Goal: Information Seeking & Learning: Find specific fact

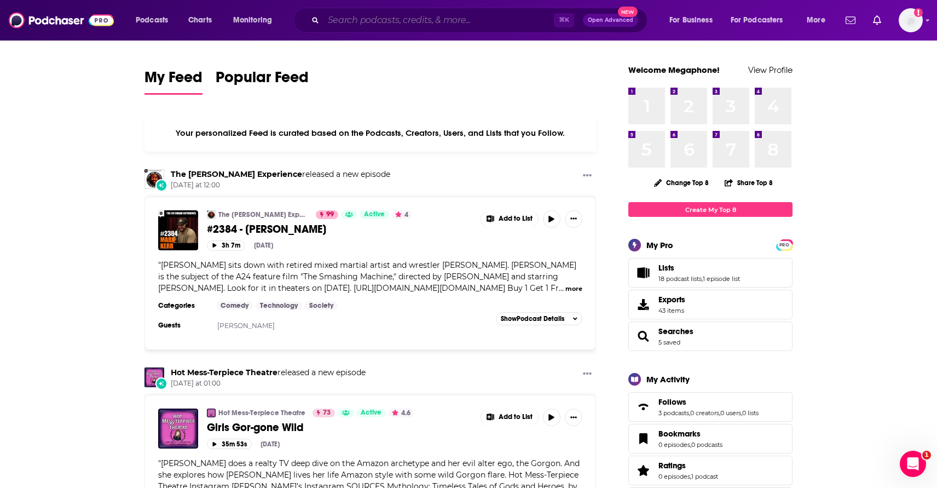
click at [406, 25] on input "Search podcasts, credits, & more..." at bounding box center [439, 20] width 230 height 18
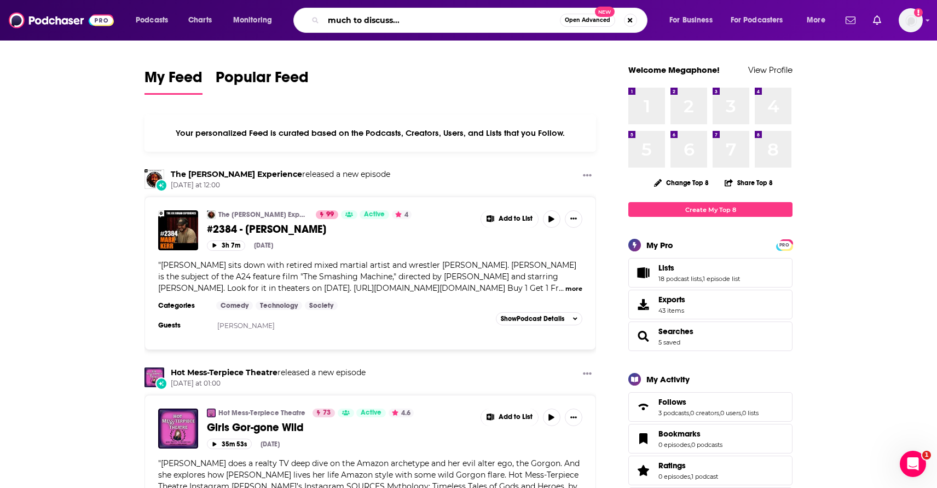
type input "much to discuss..."
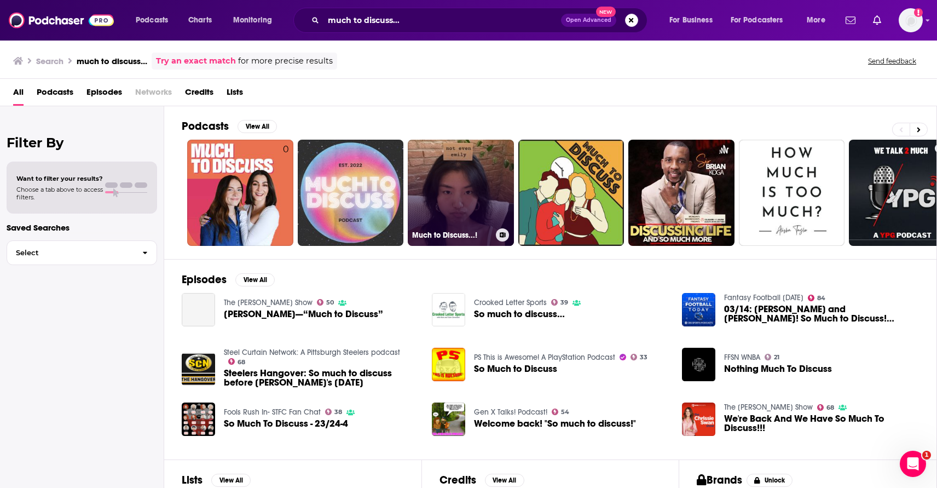
click at [451, 181] on link "Much to Discuss...!" at bounding box center [461, 193] width 106 height 106
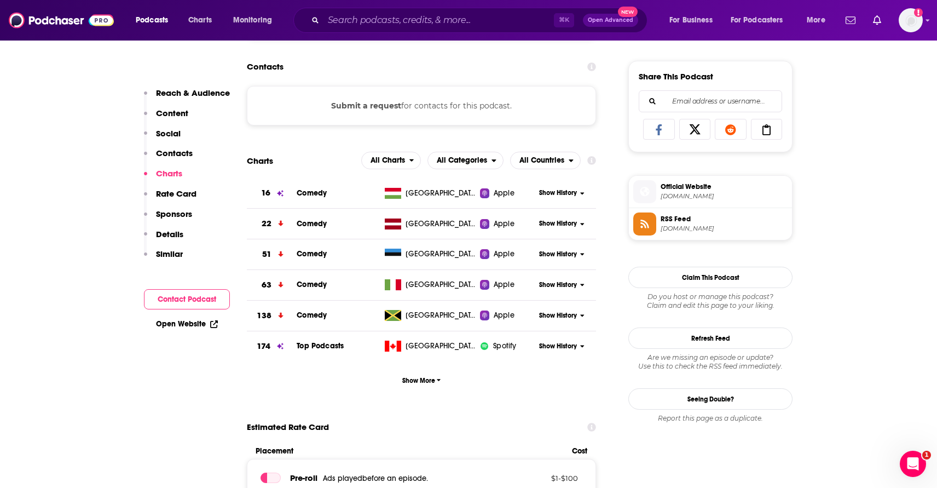
scroll to position [689, 0]
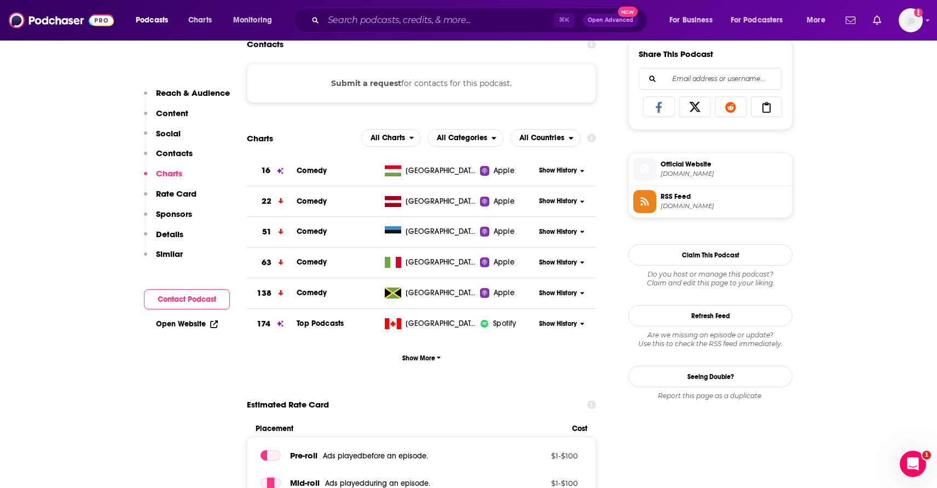
click at [692, 198] on span "RSS Feed" at bounding box center [724, 197] width 127 height 10
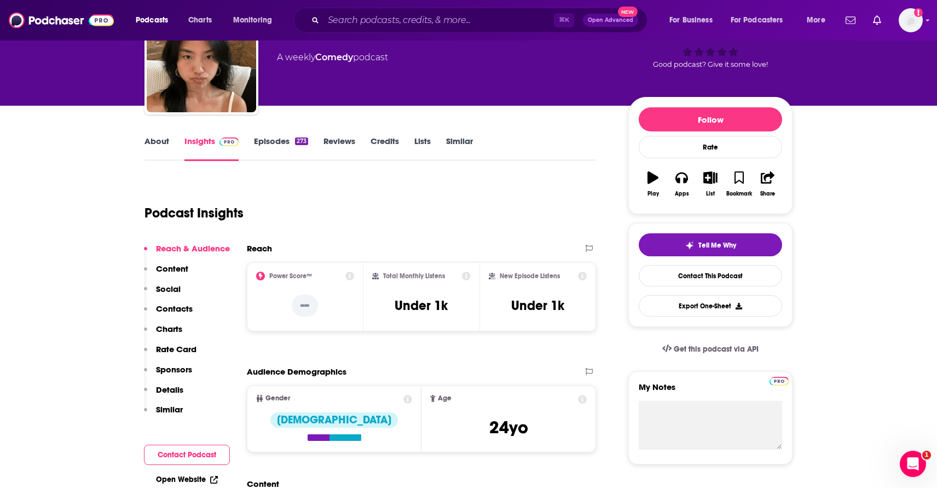
scroll to position [71, 0]
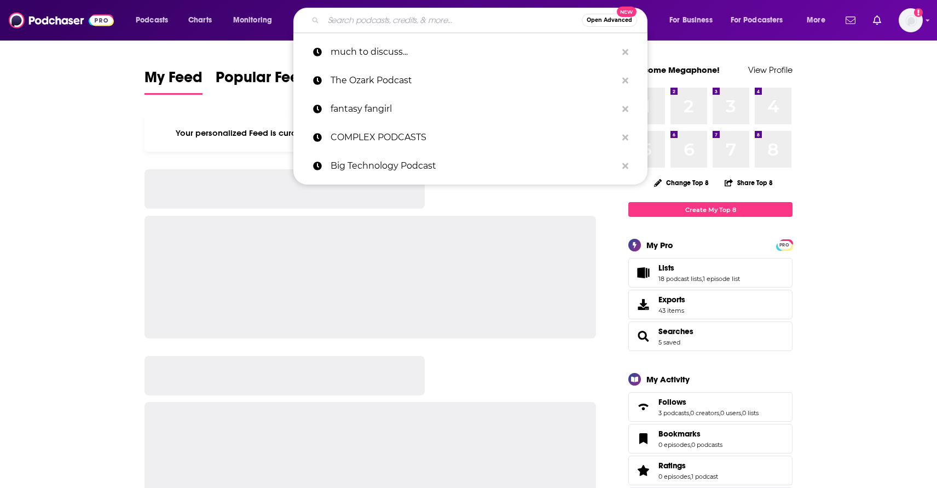
click at [454, 16] on input "Search podcasts, credits, & more..." at bounding box center [453, 20] width 258 height 18
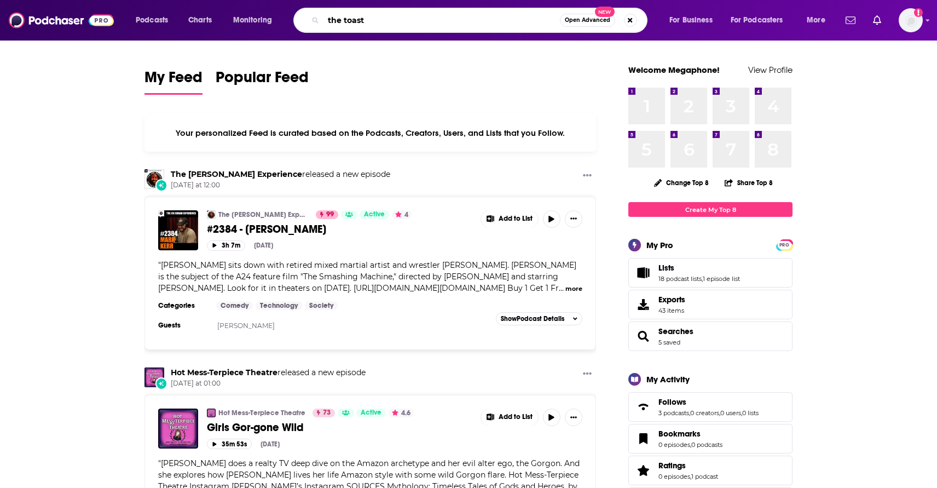
type input "the toast"
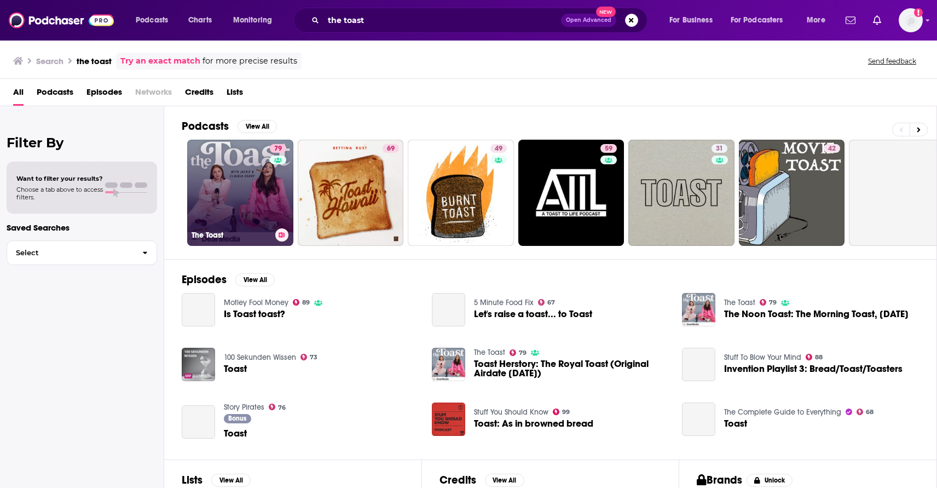
click at [256, 203] on link "79 The Toast" at bounding box center [240, 193] width 106 height 106
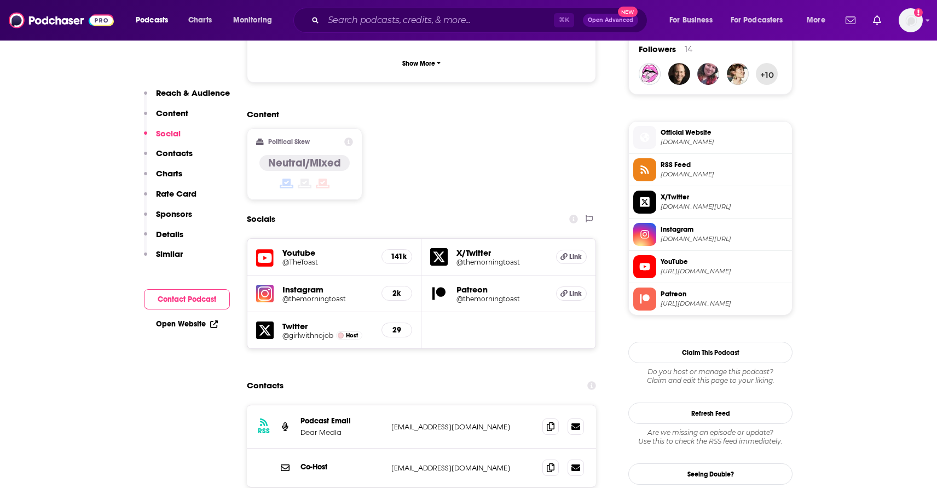
scroll to position [785, 0]
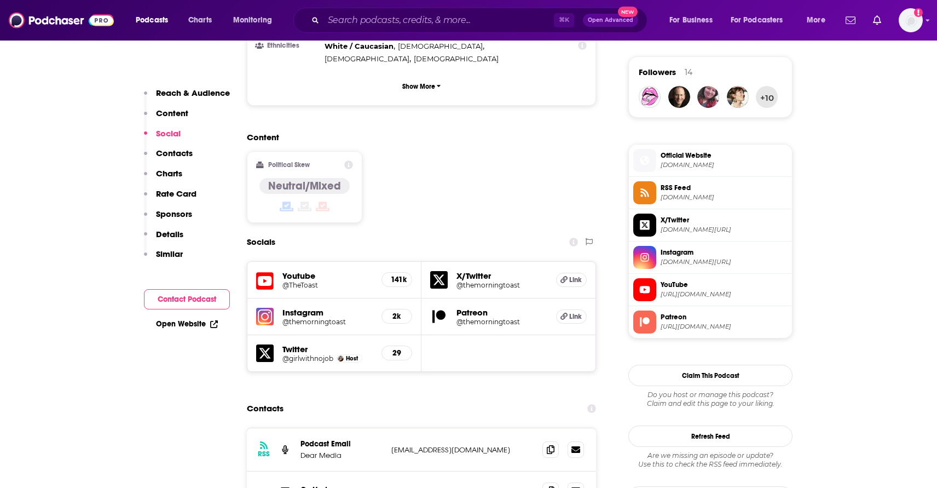
click at [679, 198] on span "rss.art19.com" at bounding box center [724, 197] width 127 height 8
